Goal: Navigation & Orientation: Find specific page/section

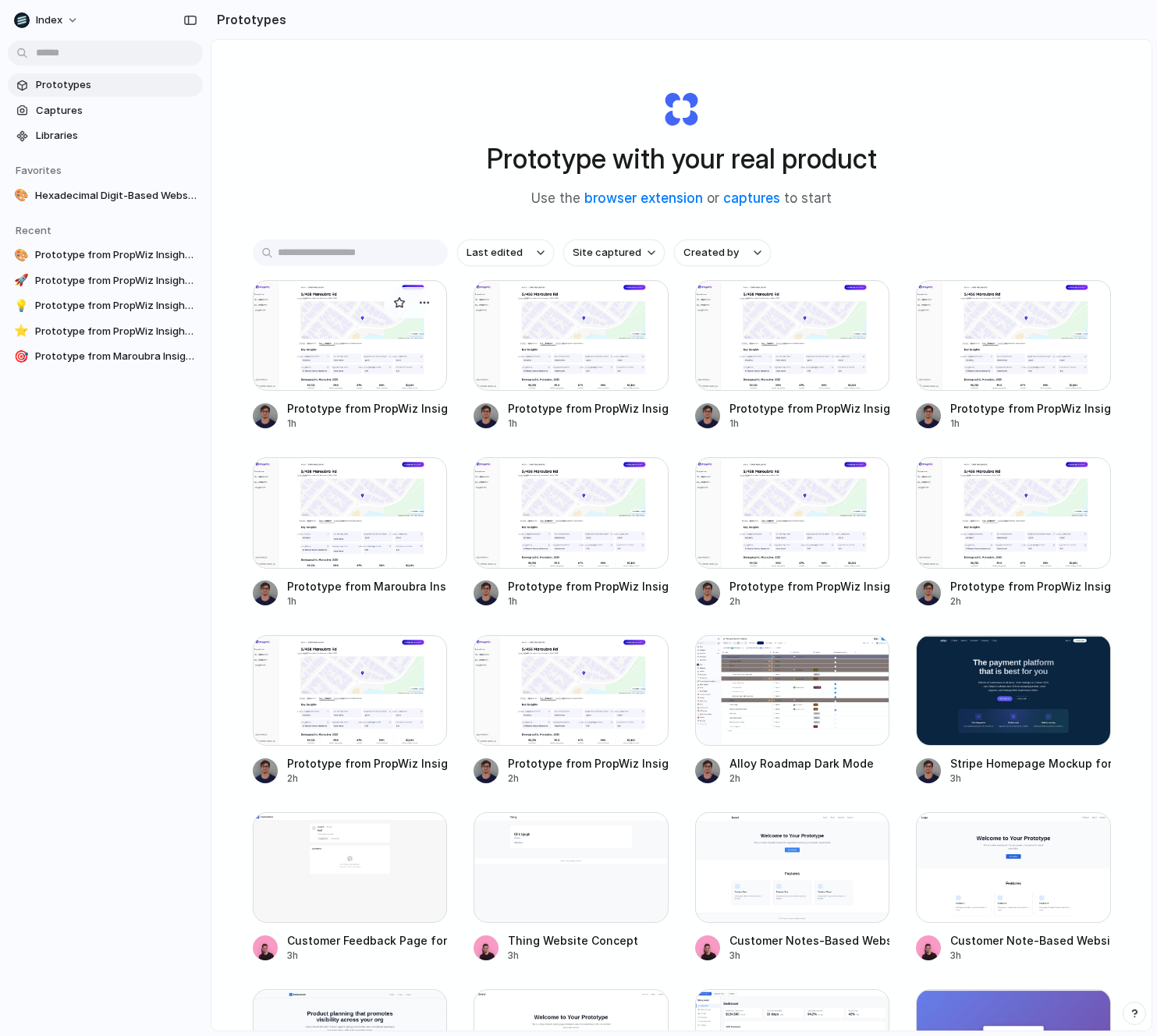
click at [315, 351] on div at bounding box center [351, 335] width 195 height 110
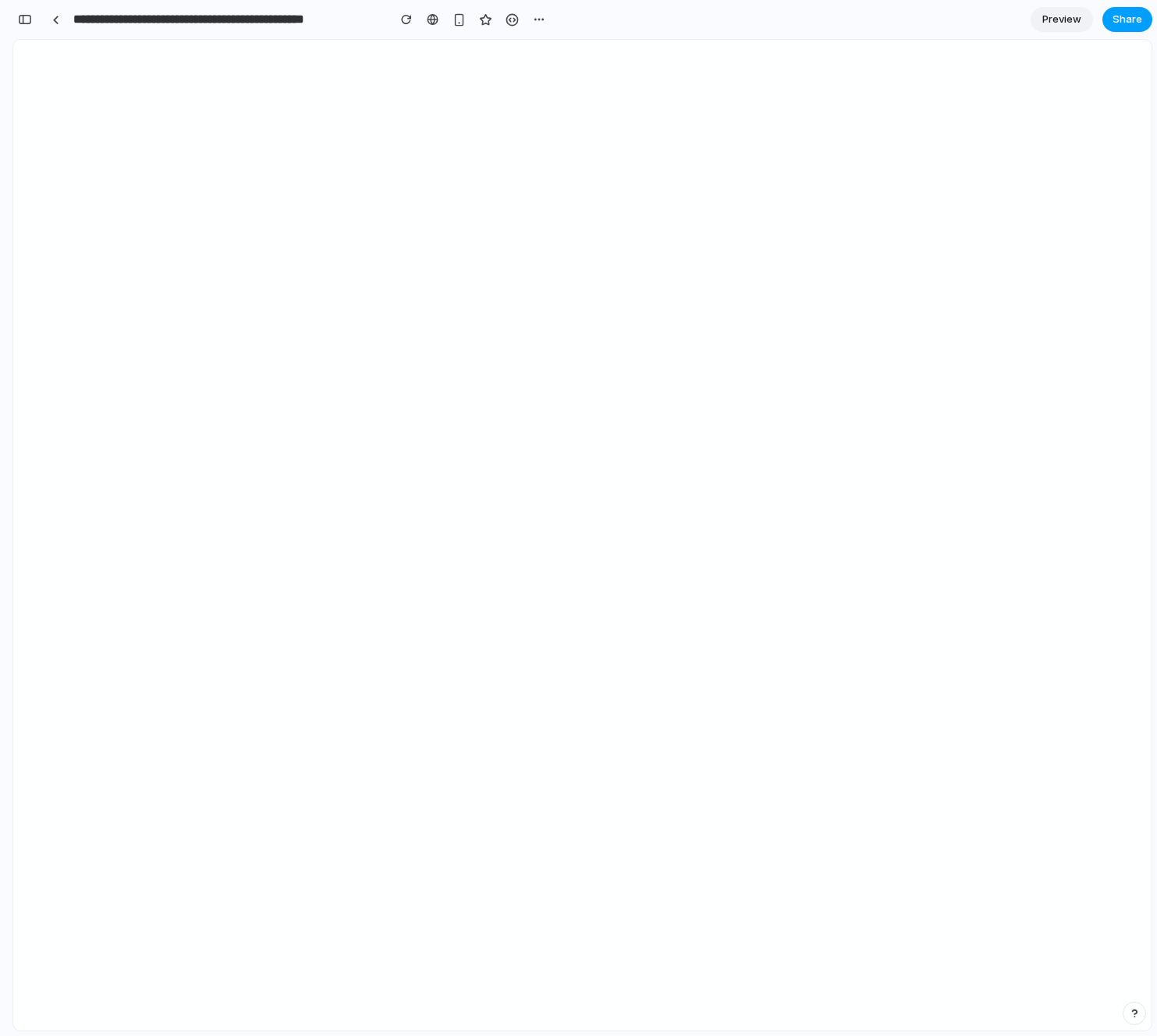
click at [1132, 25] on span "Share" at bounding box center [1127, 19] width 30 height 16
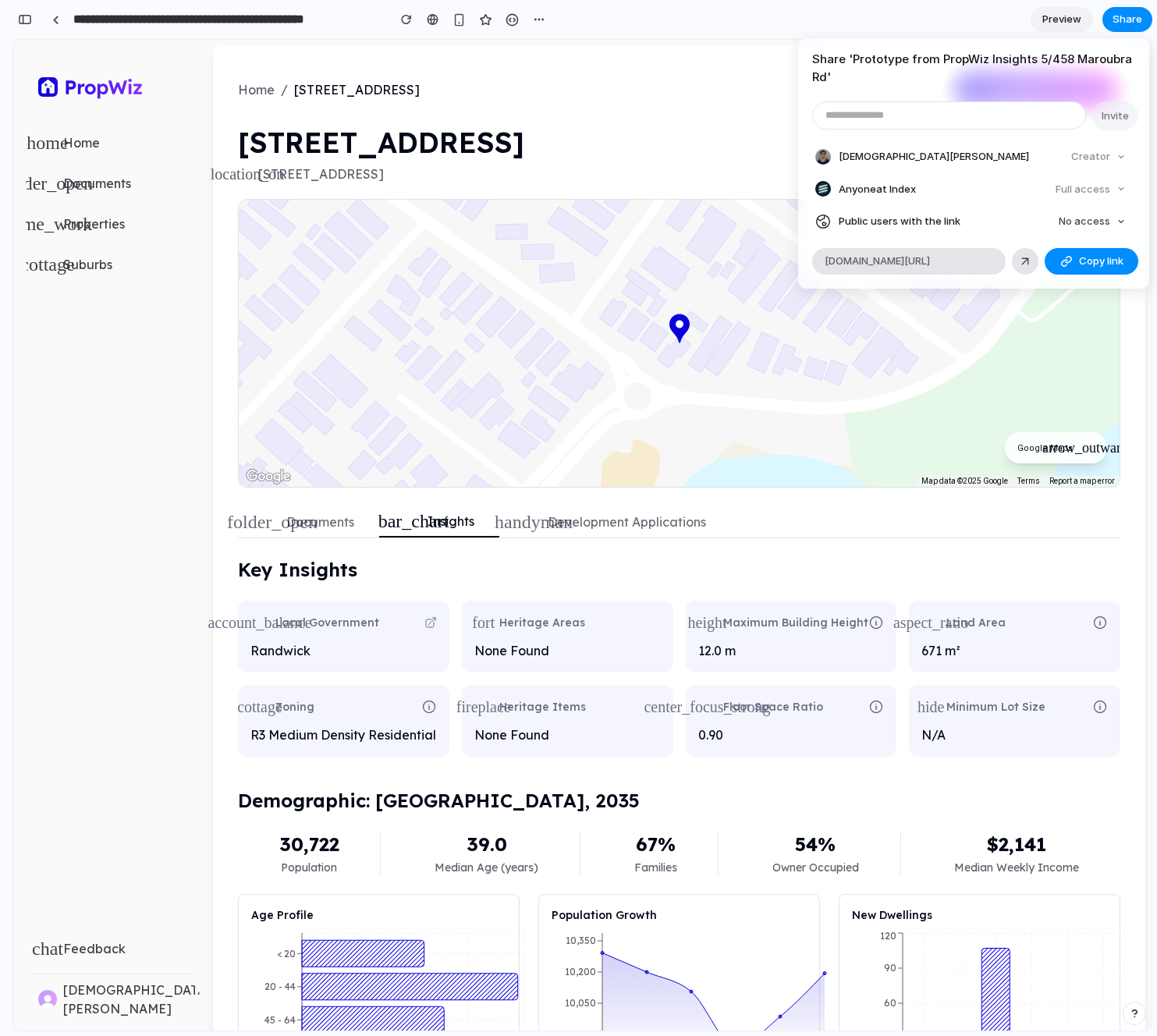
click at [56, 17] on div "Share ' Prototype from PropWiz Insights [STREET_ADDRESS] ' Invite [PERSON_NAME]…" at bounding box center [578, 518] width 1157 height 1036
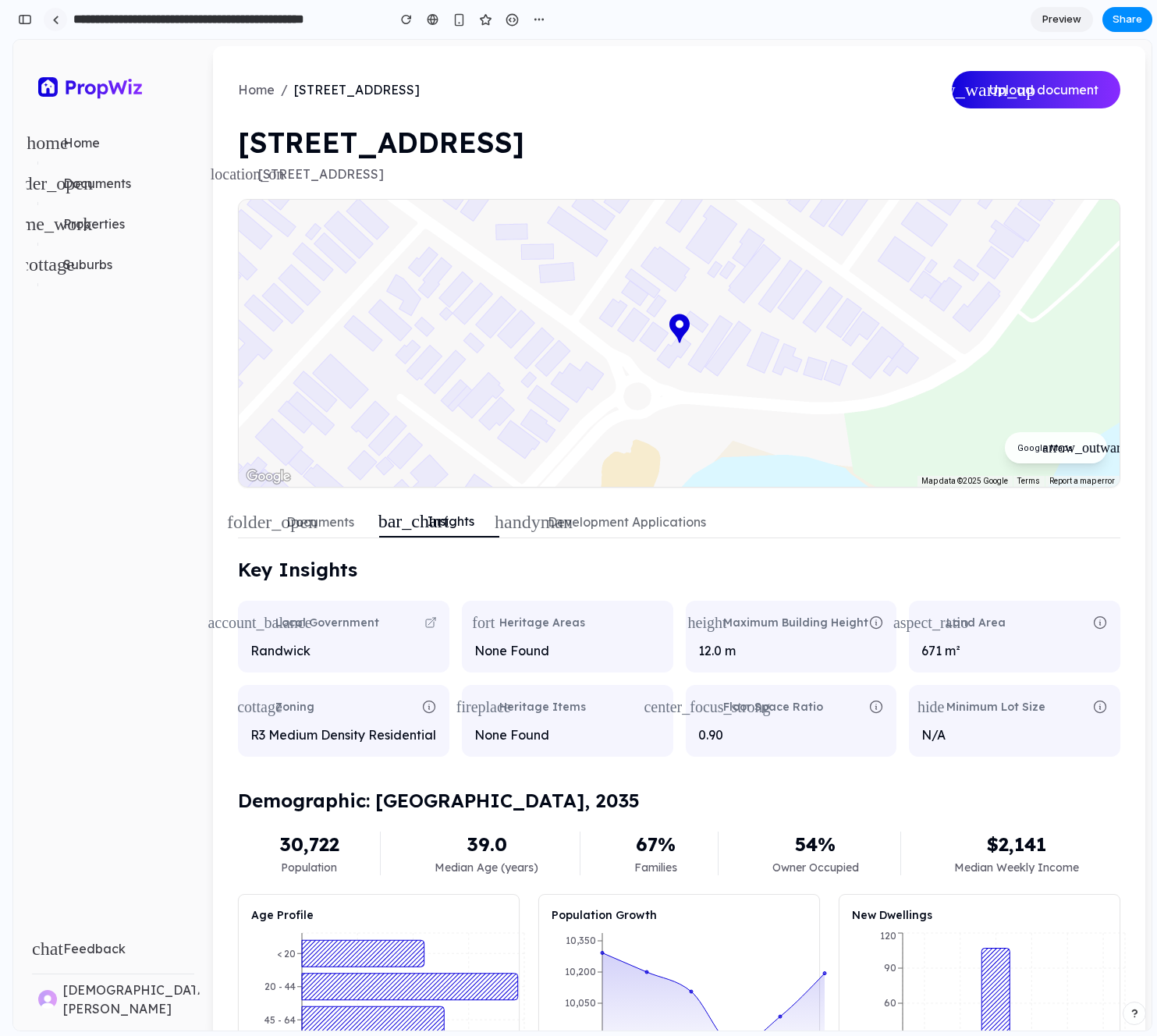
click at [52, 25] on link at bounding box center [55, 19] width 23 height 23
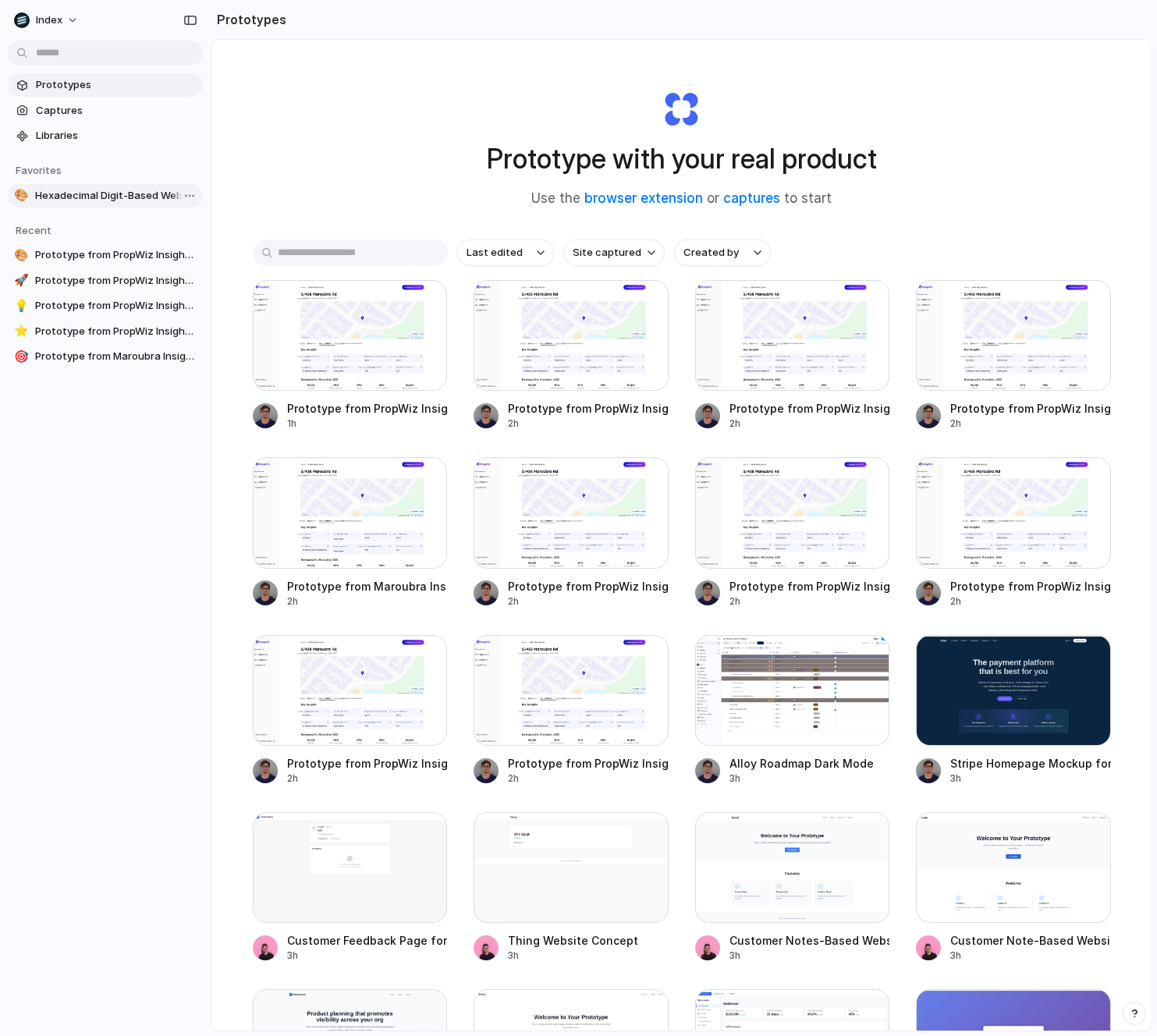
click at [106, 189] on span "Hexadecimal Digit-Based Website Demo" at bounding box center [116, 196] width 161 height 16
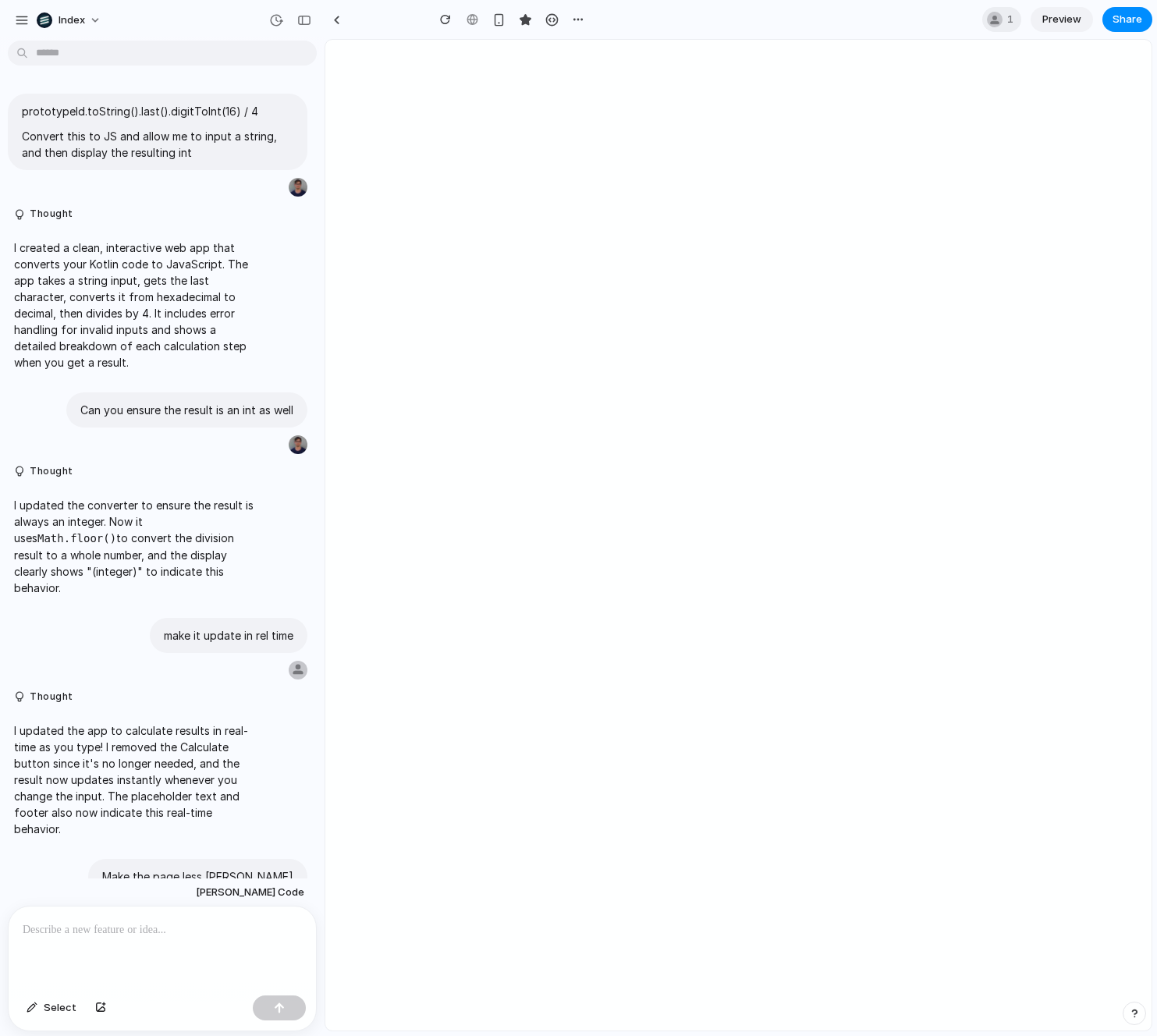
scroll to position [1579, 0]
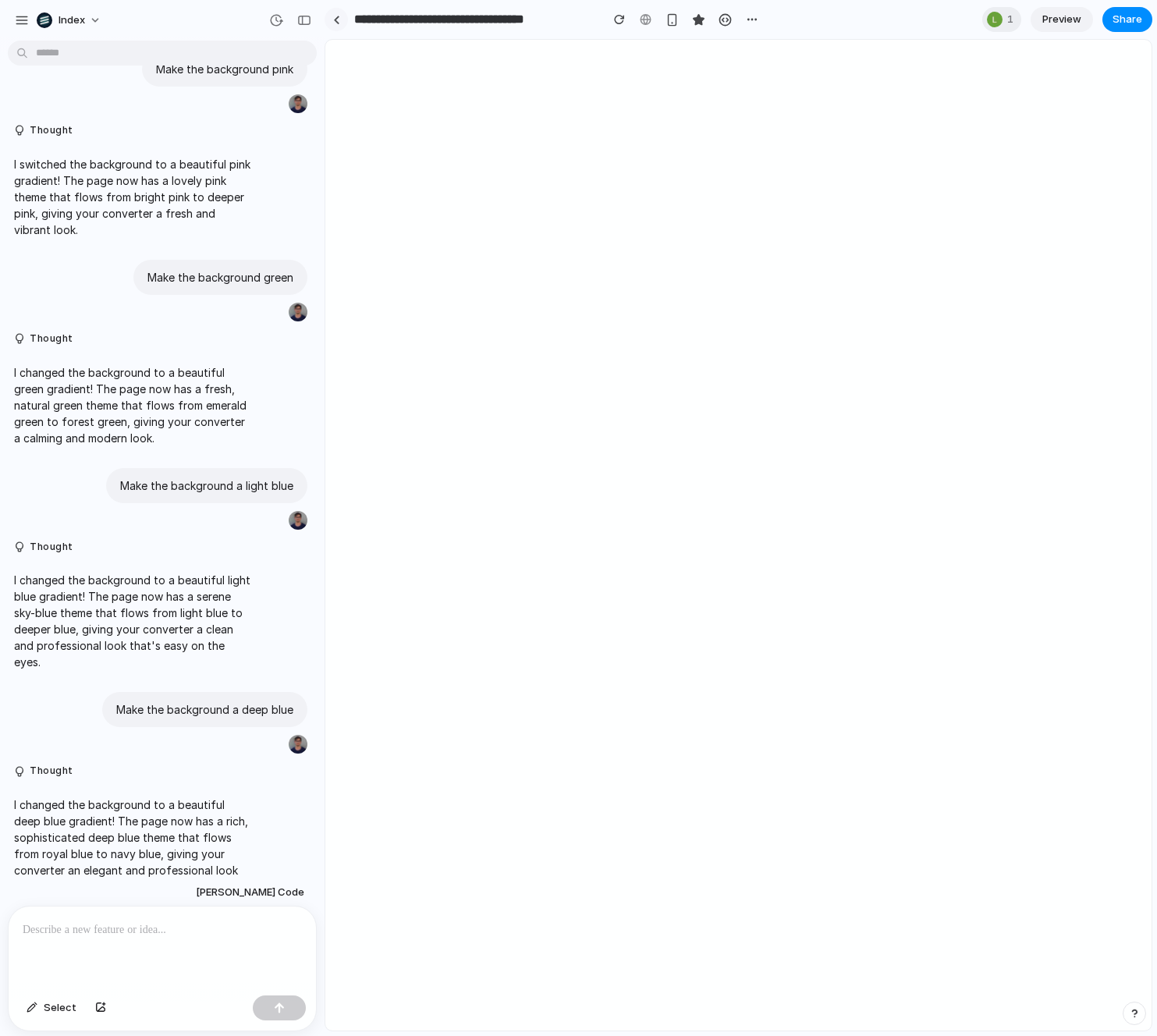
click at [336, 17] on div at bounding box center [337, 19] width 7 height 8
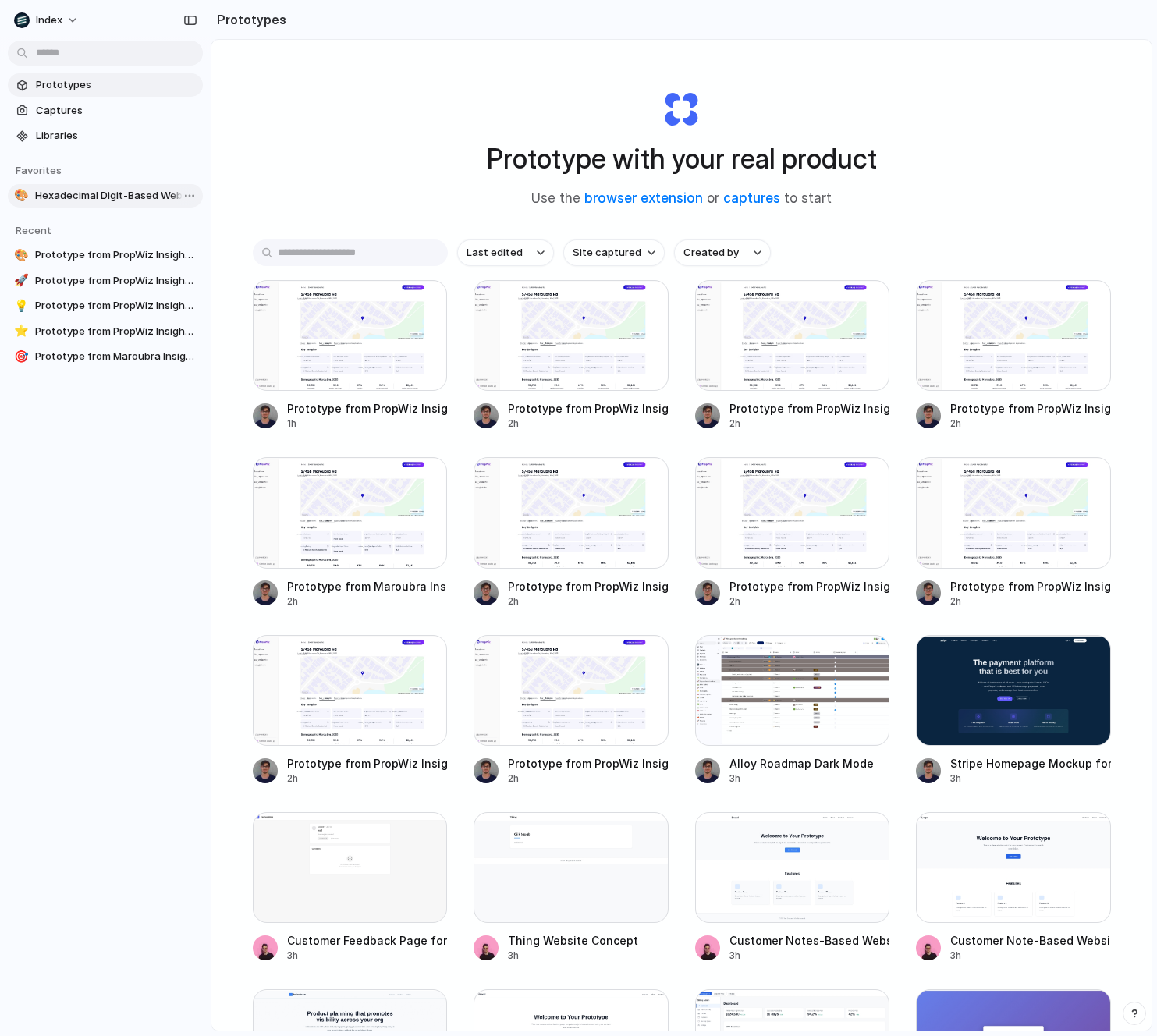
click at [50, 200] on span "Hexadecimal Digit-Based Website Demo" at bounding box center [116, 196] width 161 height 16
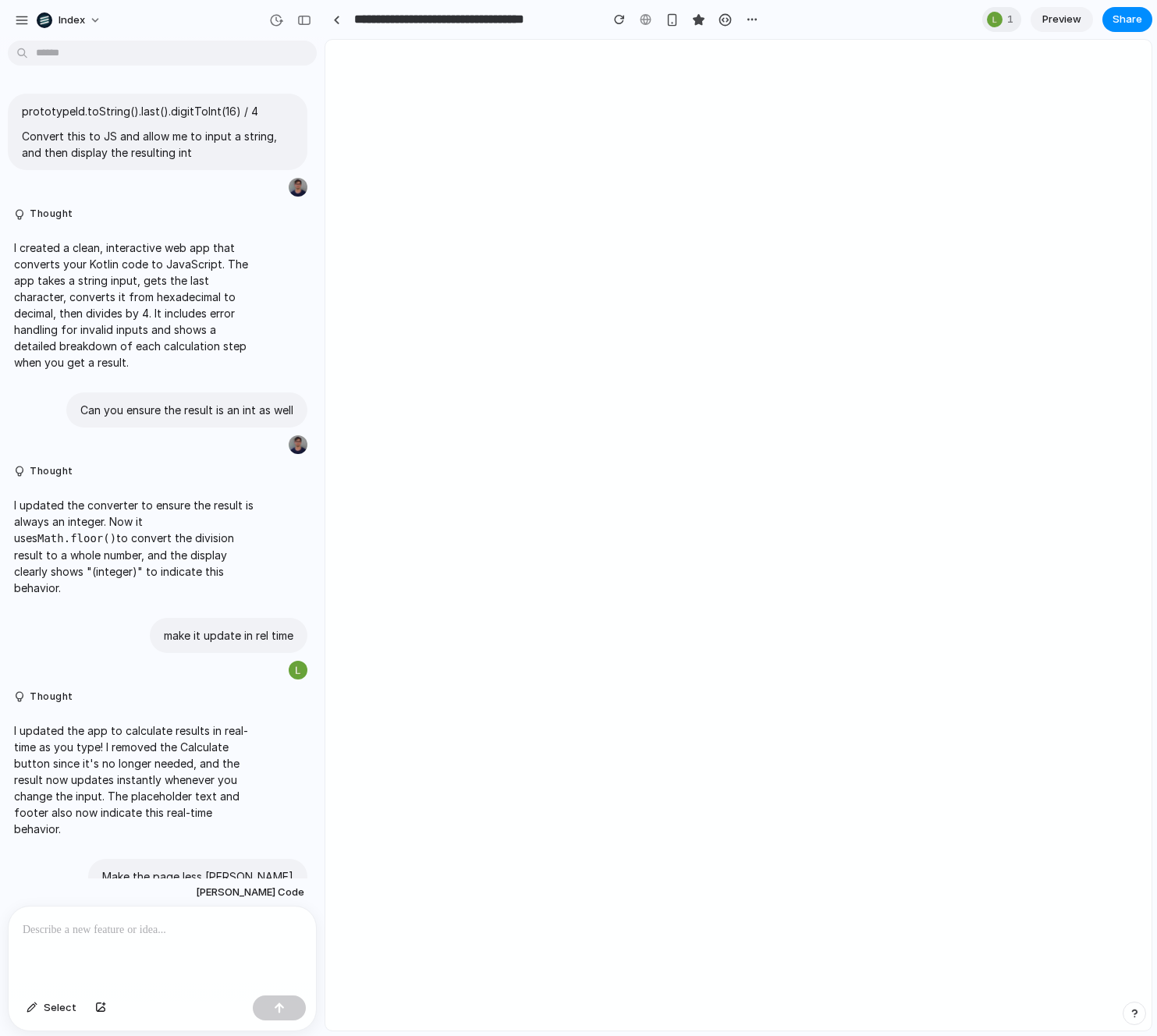
scroll to position [1579, 0]
